Goal: Information Seeking & Learning: Learn about a topic

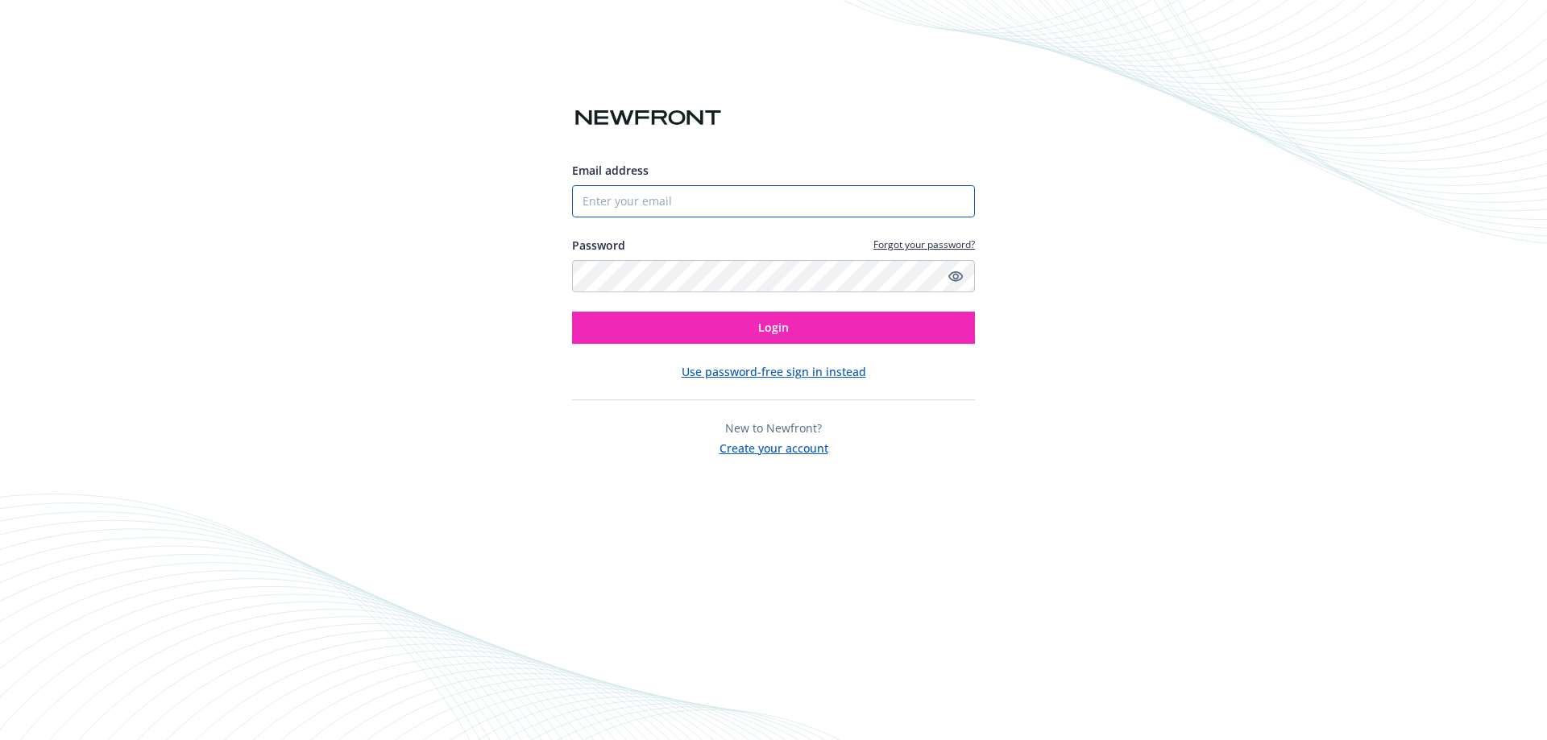
click at [618, 198] on input "Email address" at bounding box center [773, 201] width 403 height 32
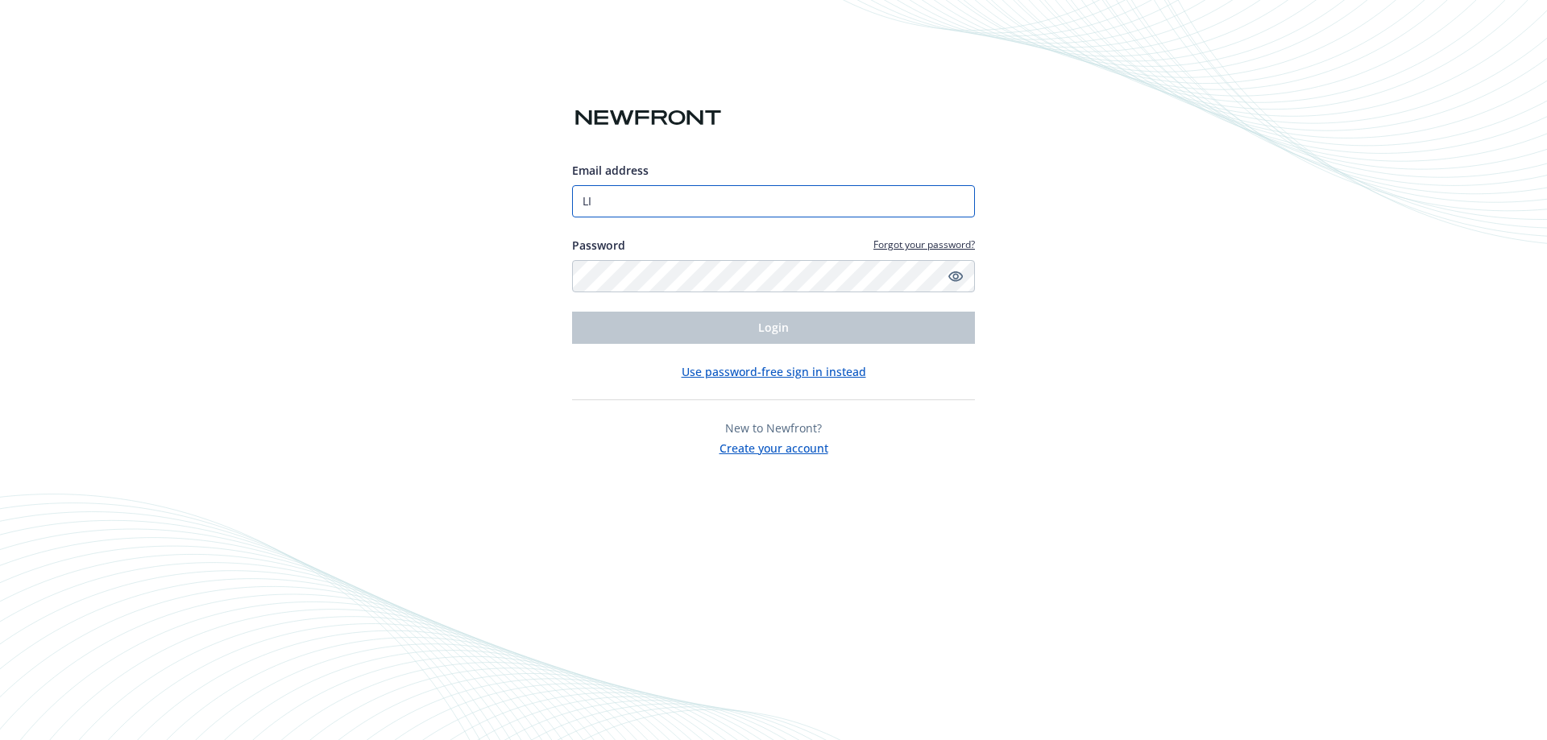
type input "L"
type input "[EMAIL_ADDRESS][PERSON_NAME][DOMAIN_NAME]"
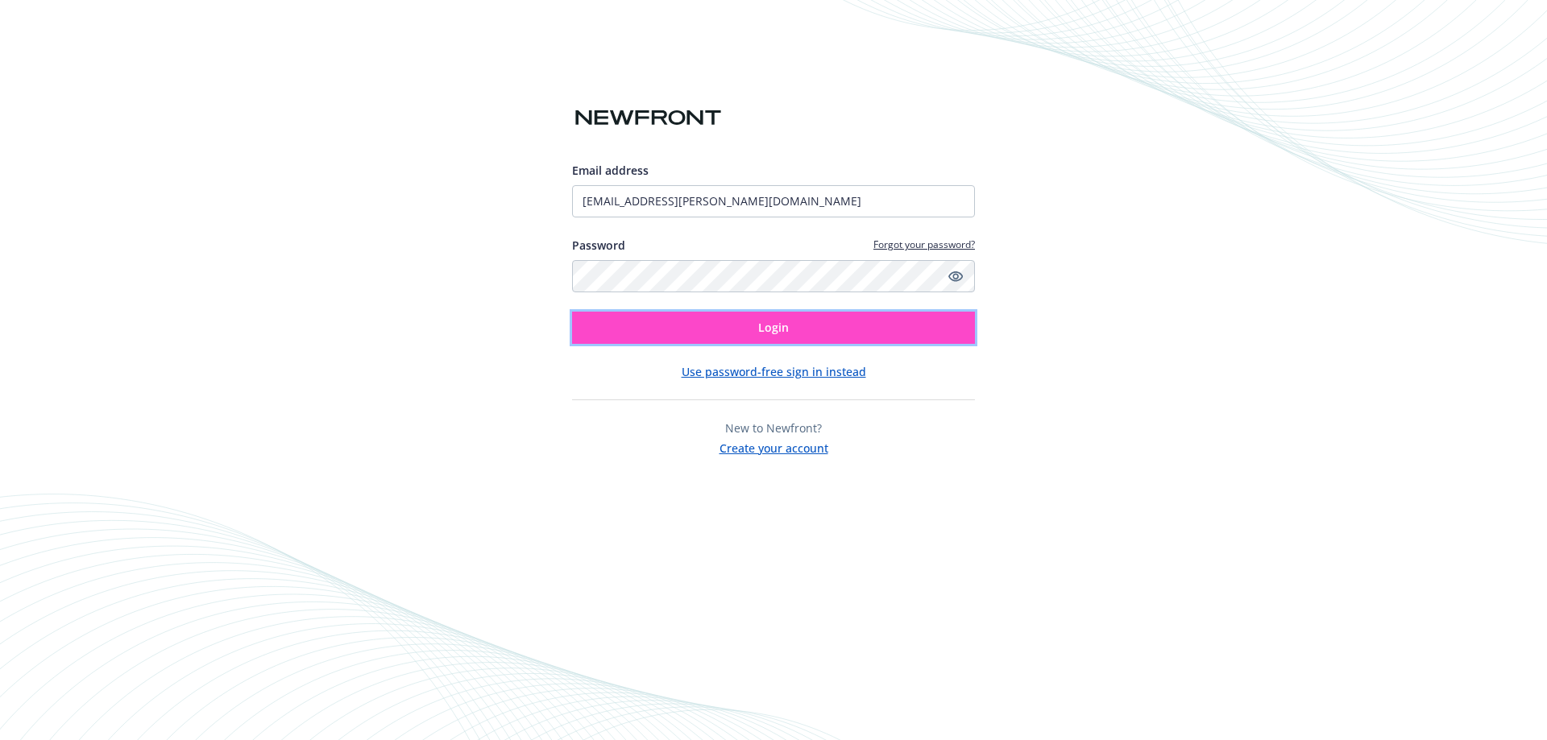
click at [795, 332] on button "Login" at bounding box center [773, 328] width 403 height 32
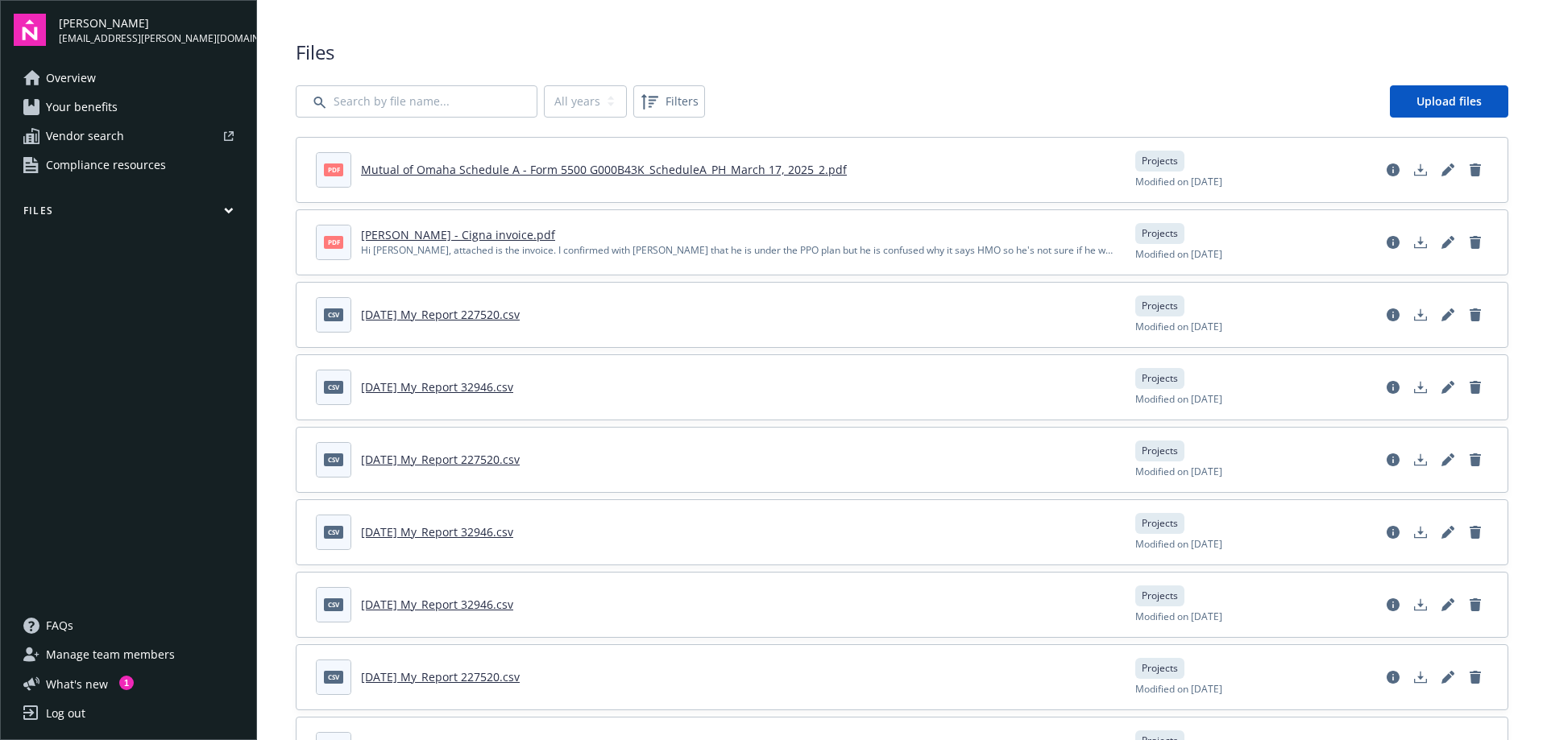
click at [138, 158] on span "Compliance resources" at bounding box center [106, 165] width 120 height 26
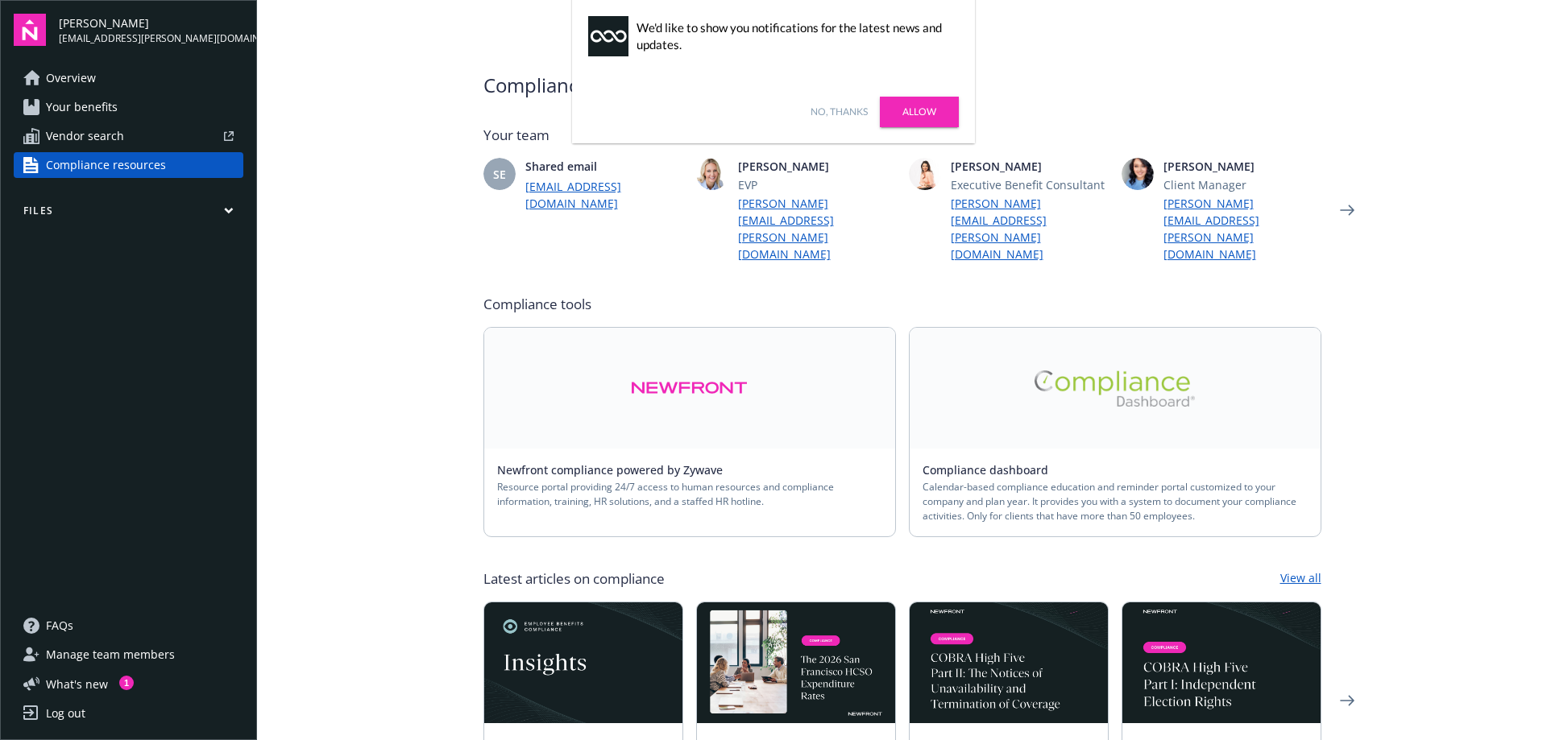
click at [925, 108] on link "Allow" at bounding box center [919, 112] width 79 height 31
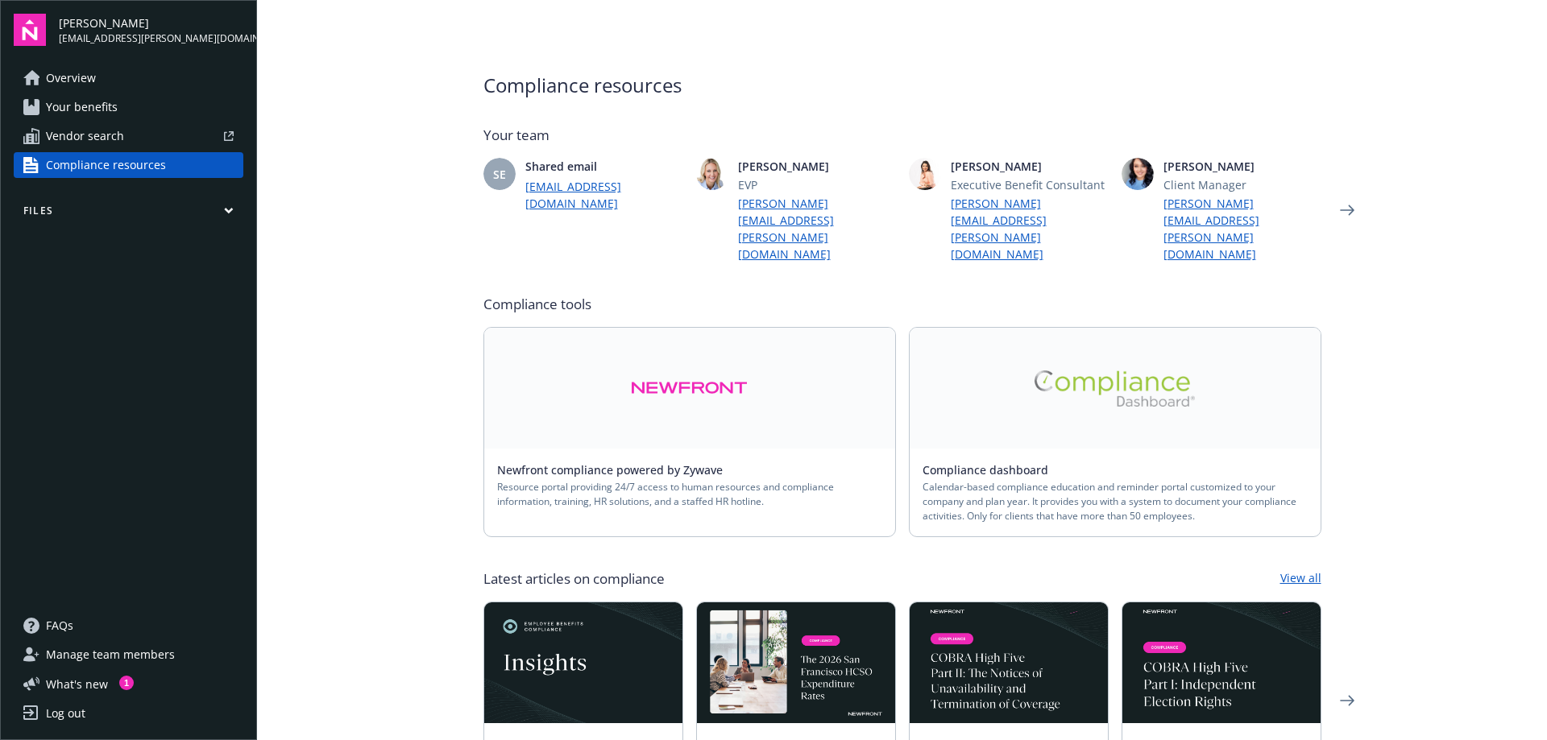
click at [95, 110] on span "Your benefits" at bounding box center [82, 107] width 72 height 26
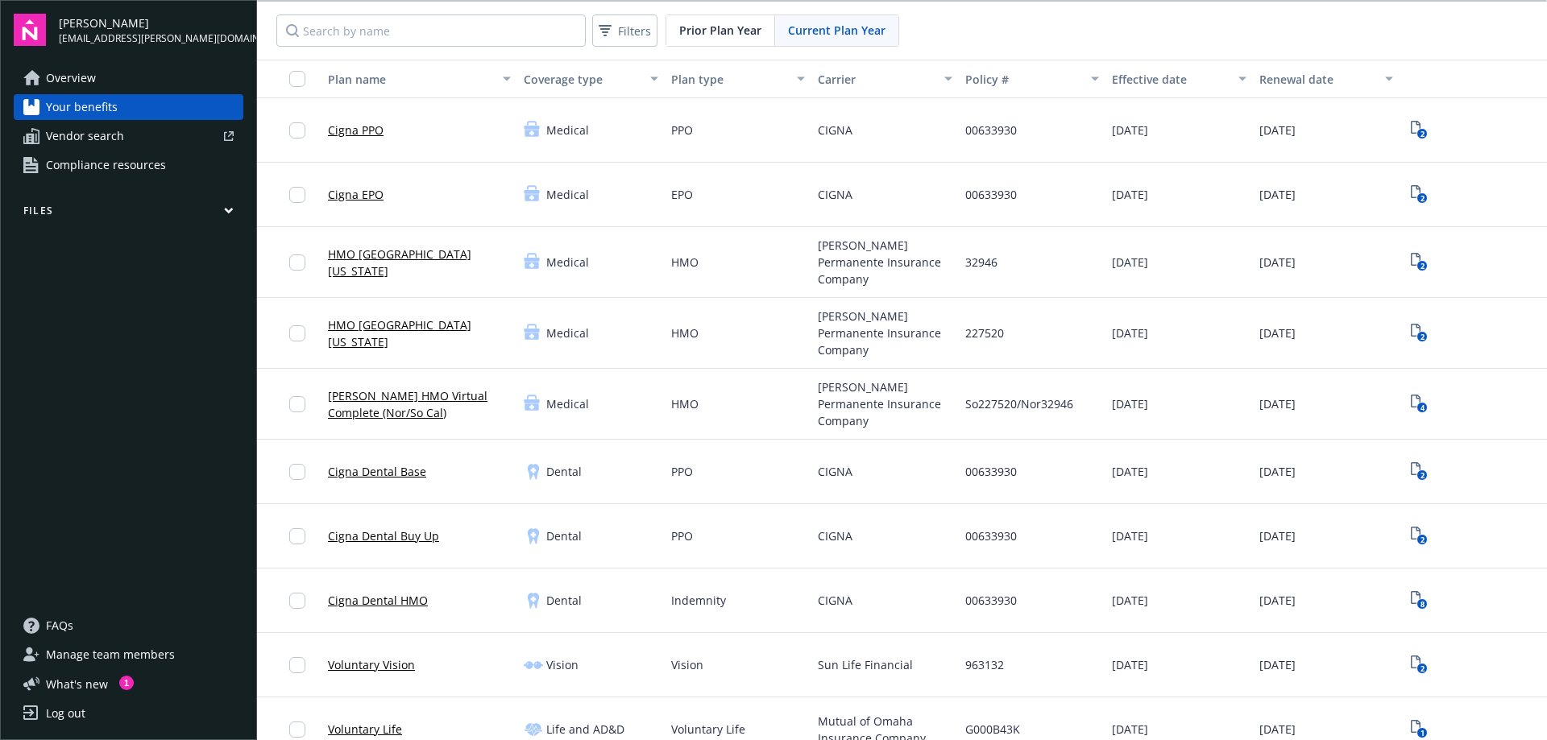
click at [355, 129] on link "Cigna PPO" at bounding box center [356, 130] width 56 height 17
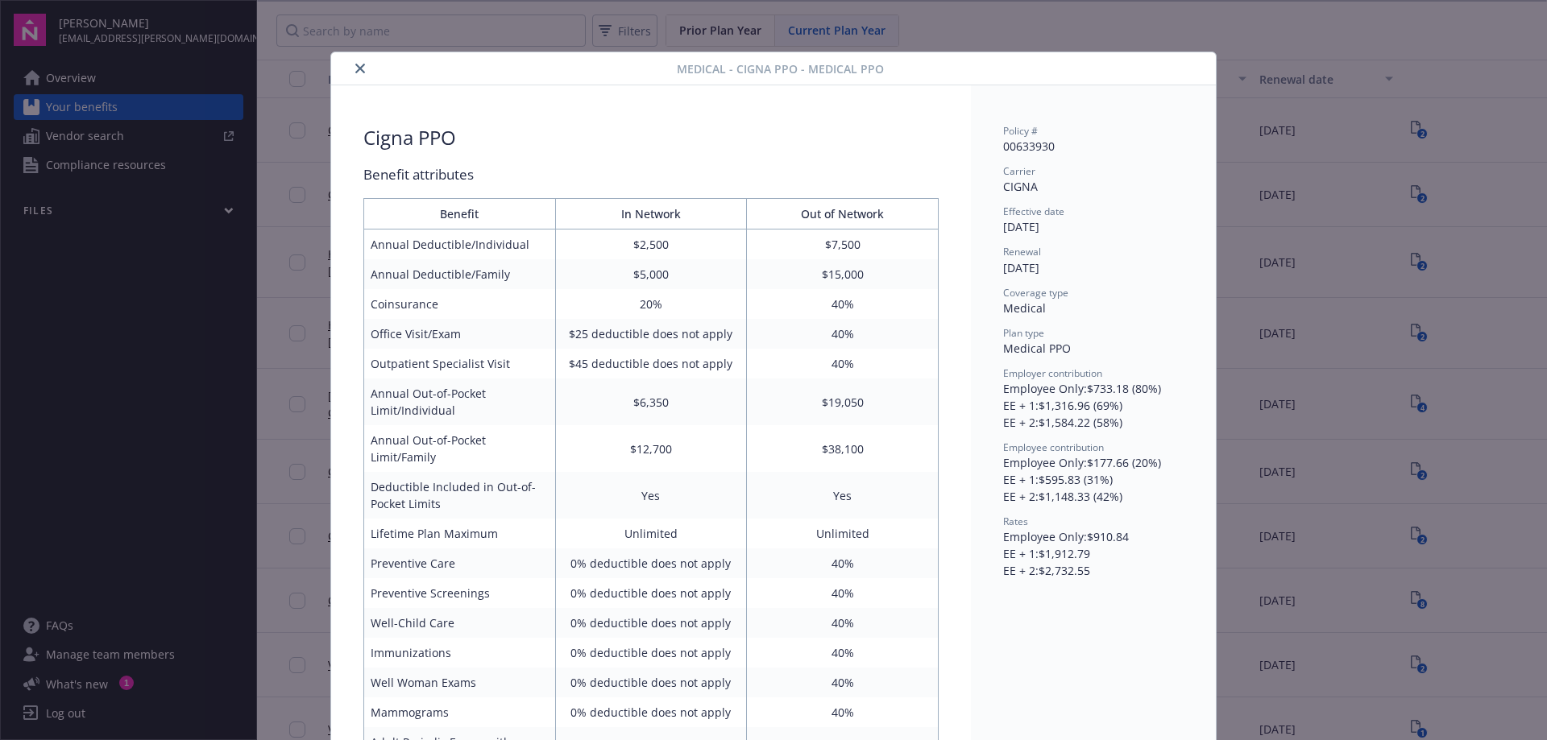
click at [355, 71] on icon "close" at bounding box center [360, 69] width 10 height 10
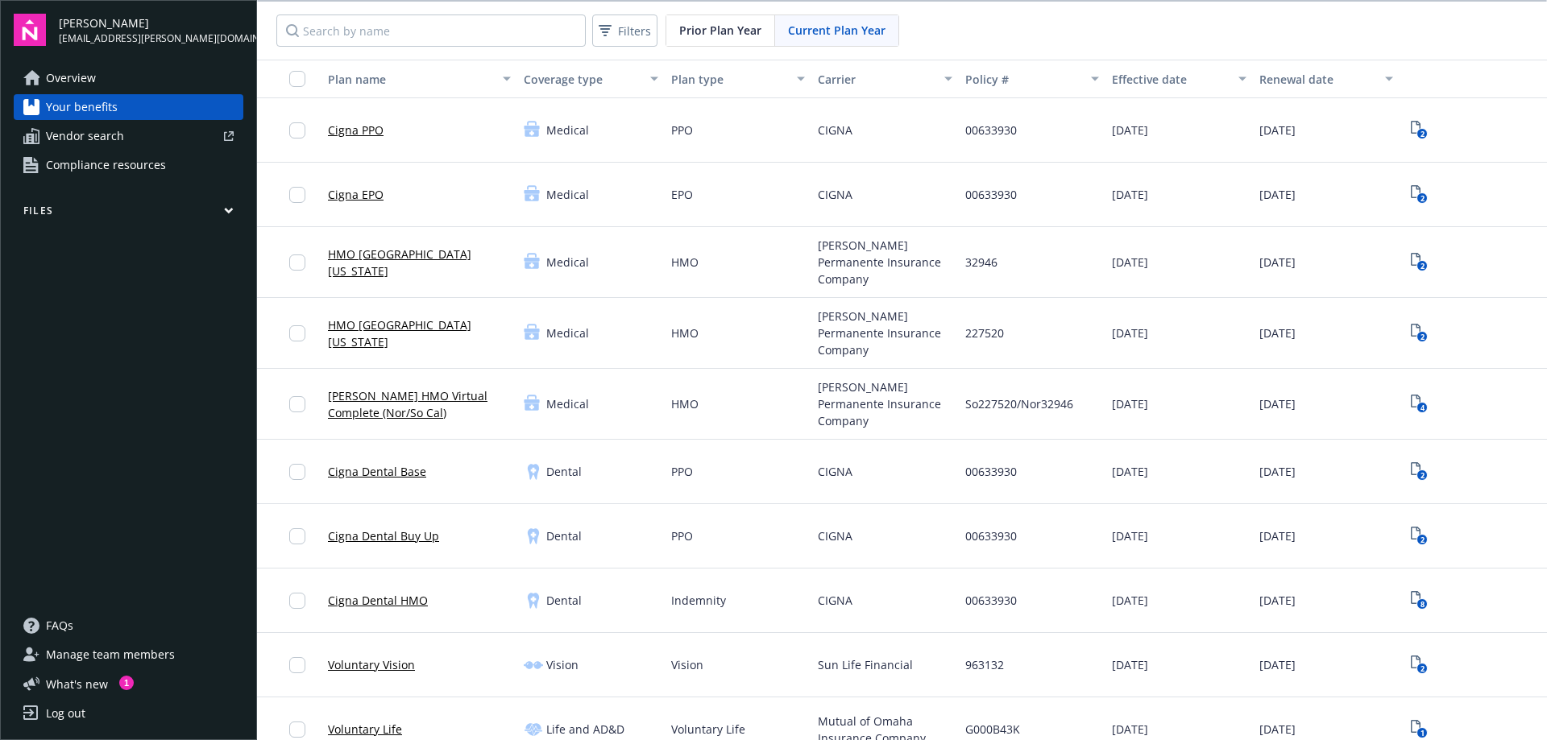
click at [127, 83] on link "Overview" at bounding box center [129, 78] width 230 height 26
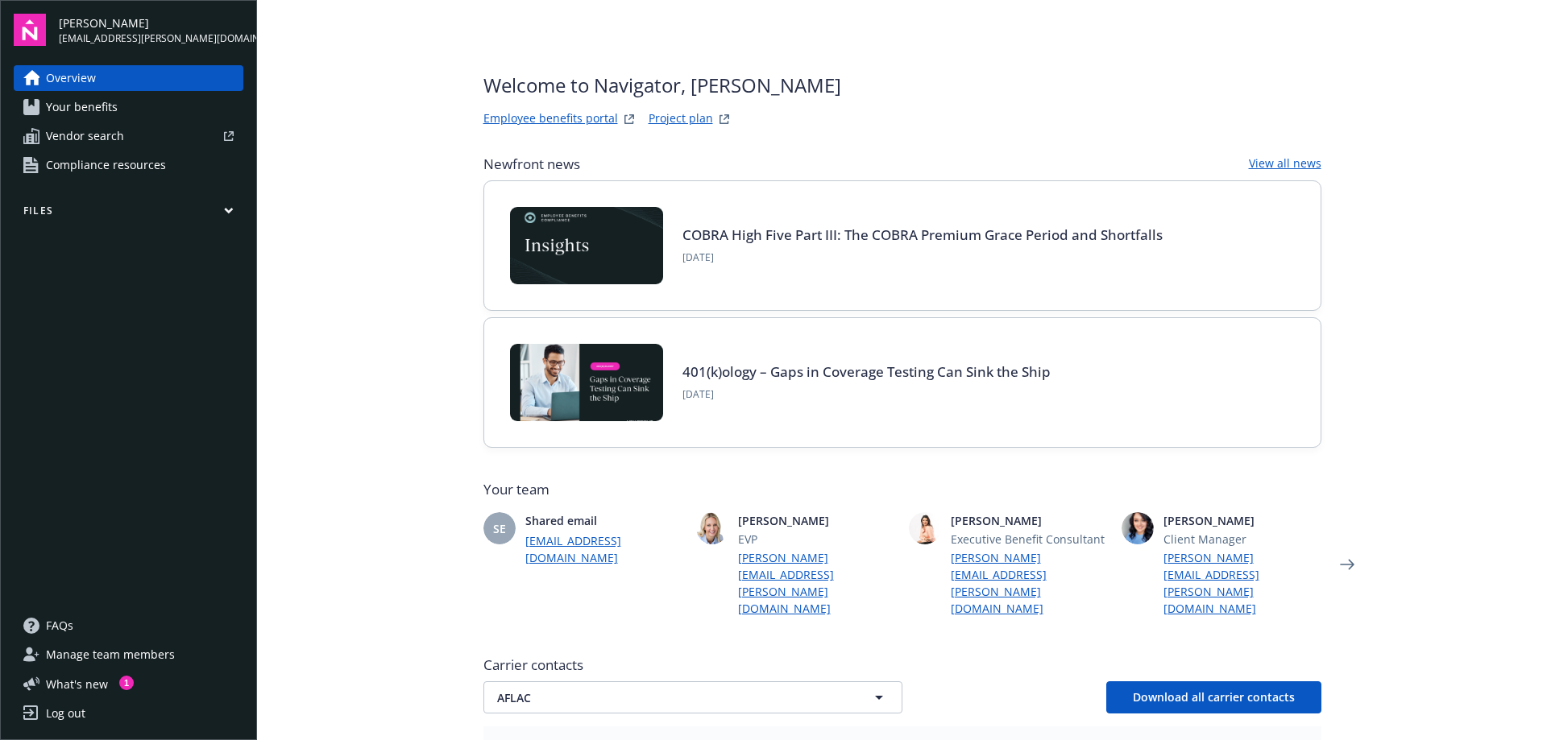
click at [141, 162] on span "Compliance resources" at bounding box center [106, 165] width 120 height 26
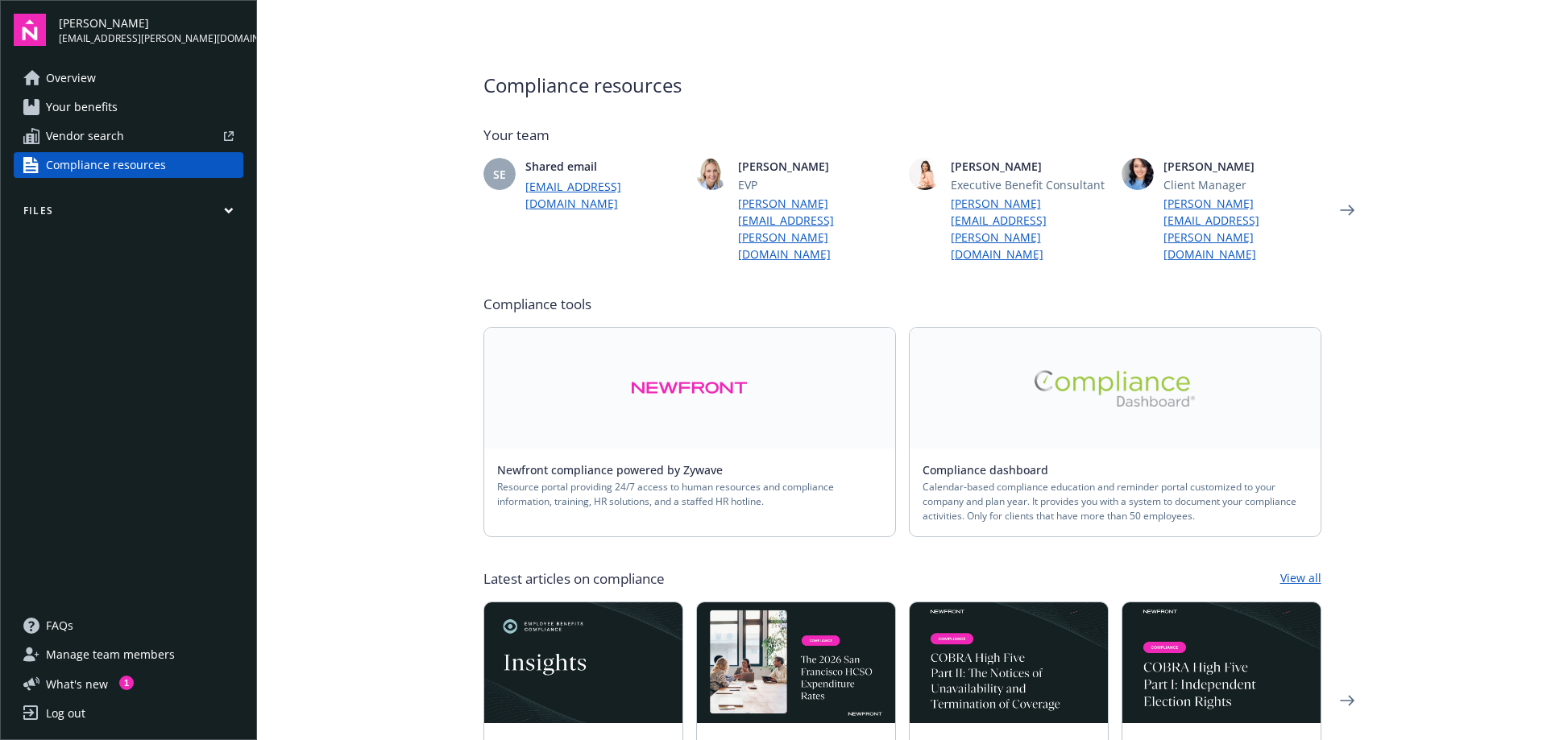
click at [139, 114] on link "Your benefits" at bounding box center [129, 107] width 230 height 26
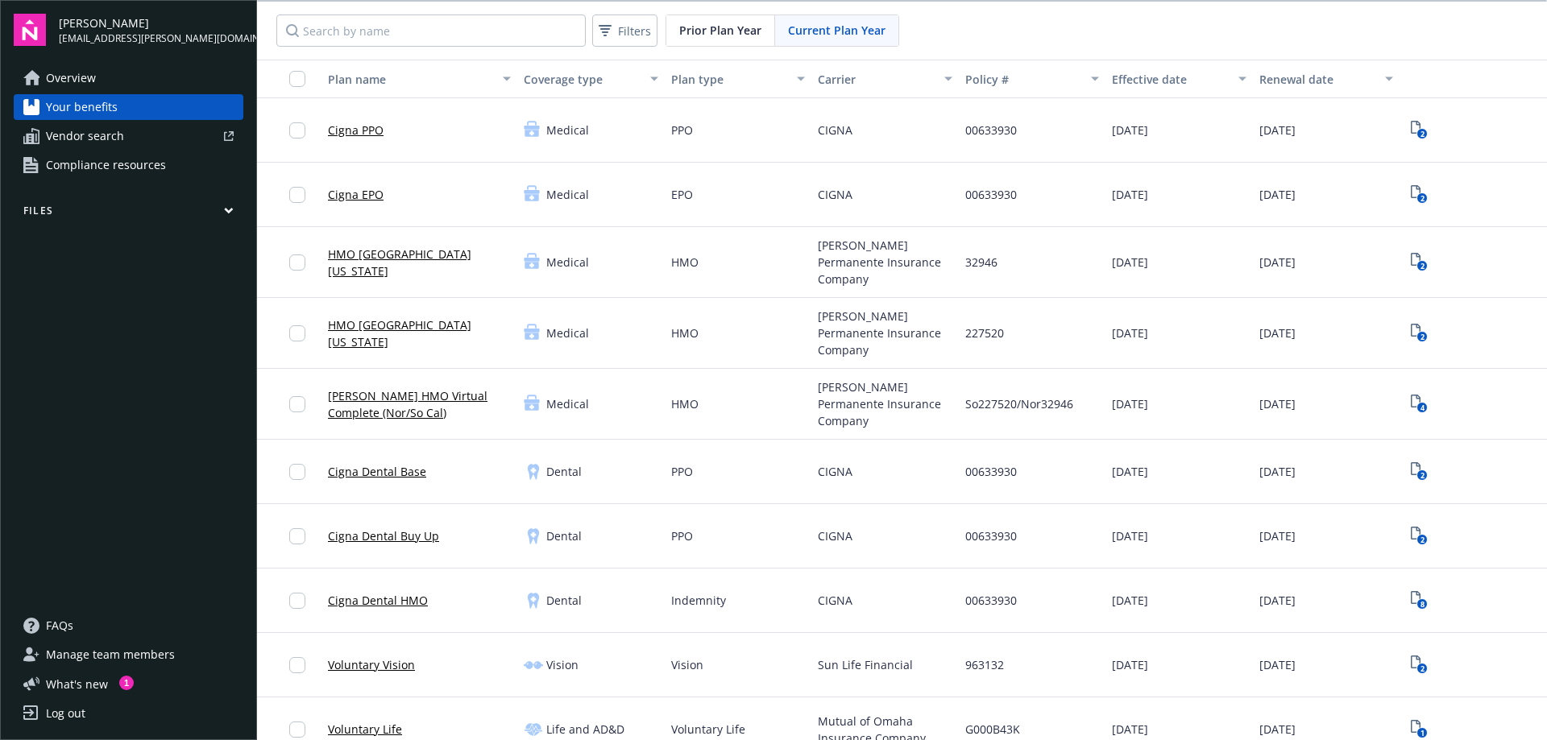
click at [139, 134] on div at bounding box center [182, 136] width 103 height 10
click at [232, 212] on icon "button" at bounding box center [229, 210] width 10 height 7
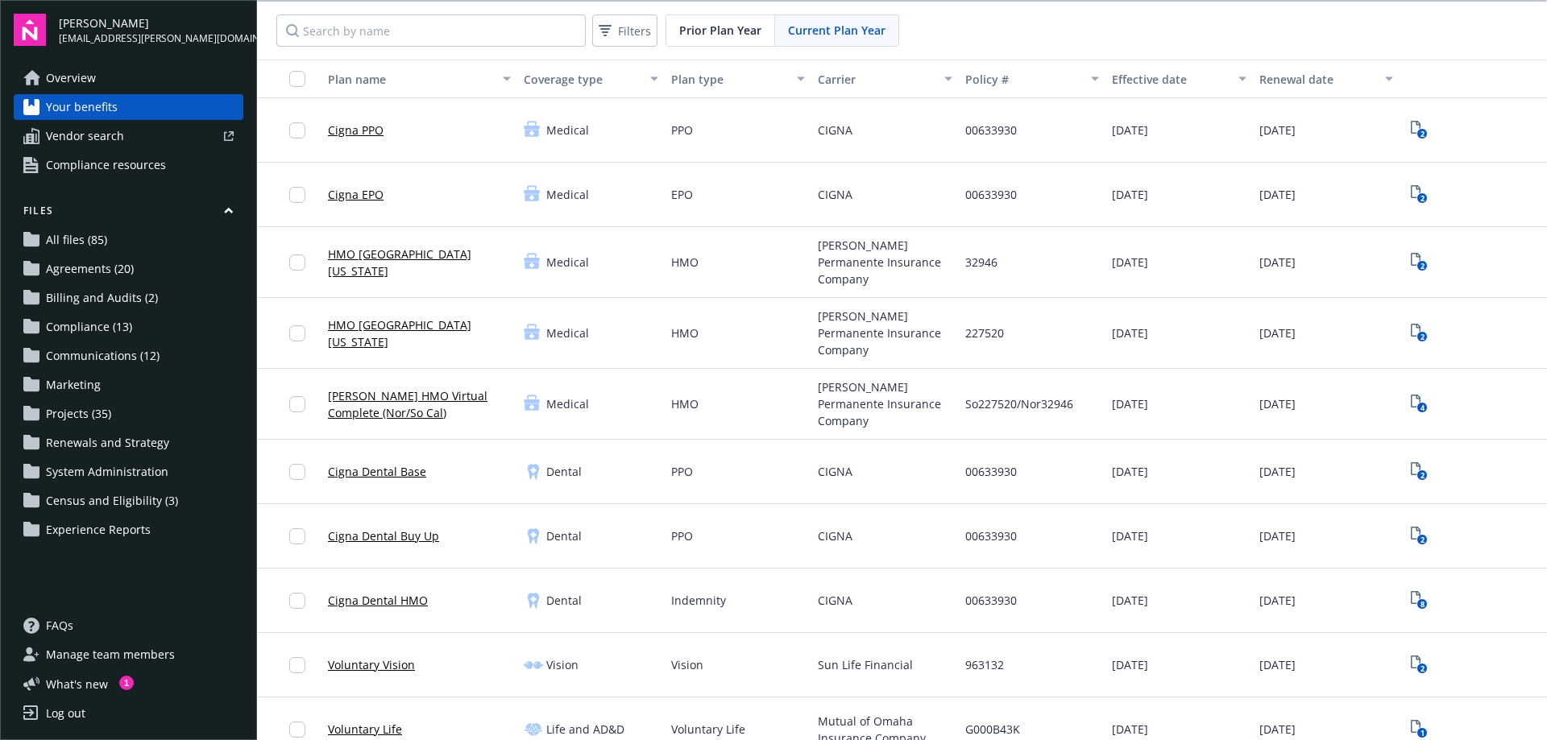
click at [83, 265] on span "Agreements (20)" at bounding box center [90, 269] width 88 height 26
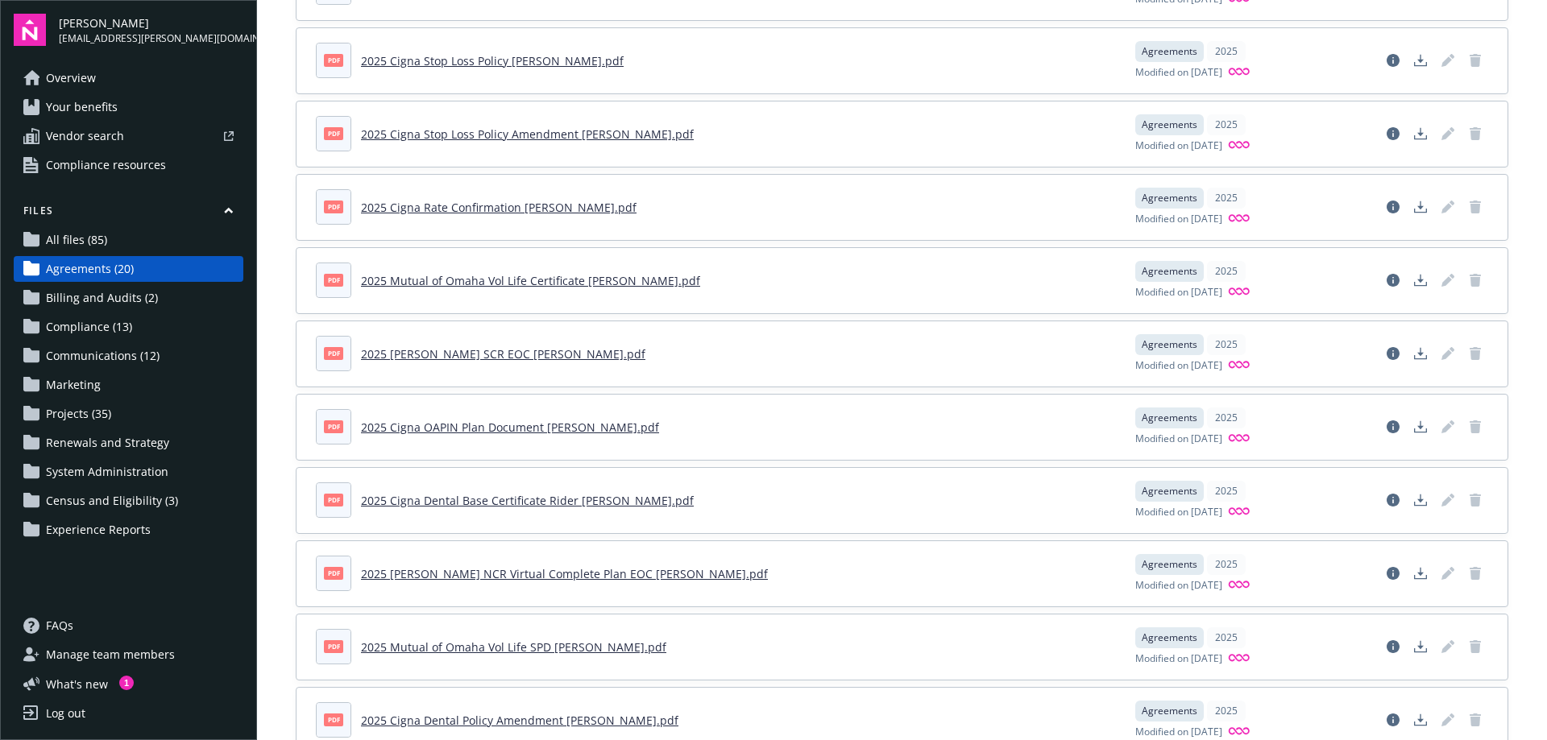
scroll to position [483, 0]
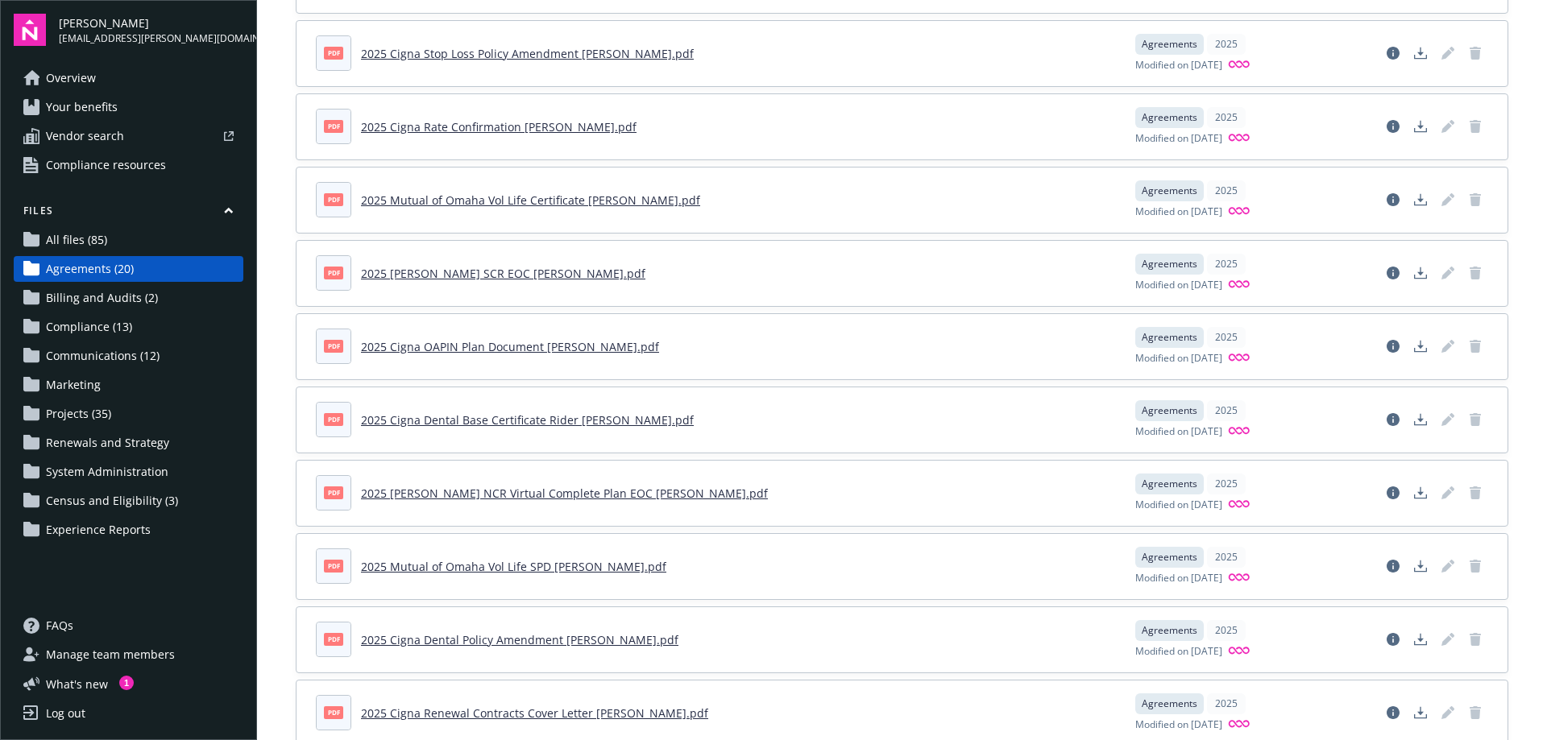
click at [455, 346] on link "2025 Cigna OAPIN Plan Document W. L. Butler.pdf" at bounding box center [510, 346] width 298 height 15
